Goal: Information Seeking & Learning: Learn about a topic

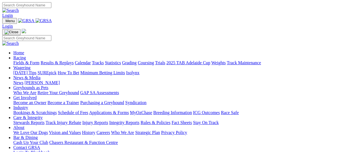
click at [26, 61] on link "Fields & Form" at bounding box center [26, 63] width 26 height 5
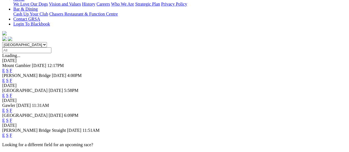
scroll to position [83, 0]
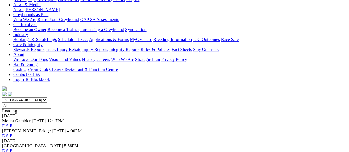
click at [12, 134] on link "F" at bounding box center [11, 136] width 2 height 5
